Goal: Information Seeking & Learning: Compare options

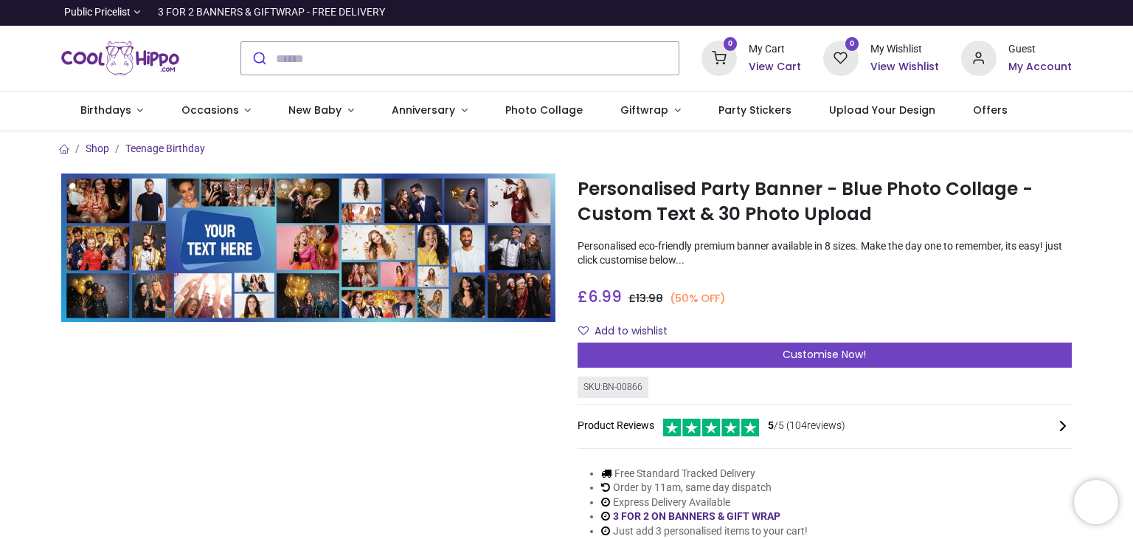
click at [347, 210] on img at bounding box center [308, 247] width 494 height 148
